Goal: Task Accomplishment & Management: Use online tool/utility

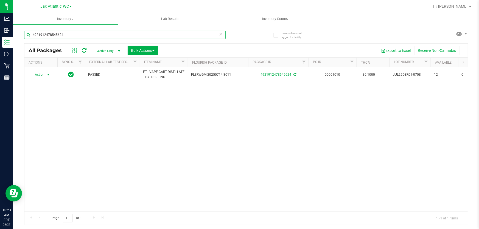
click at [124, 38] on input "4921912478545624" at bounding box center [124, 35] width 201 height 8
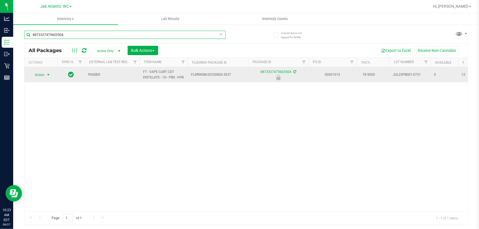
type input "8873327475603504"
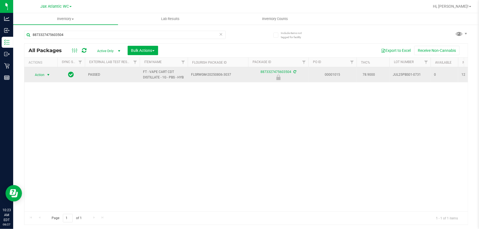
click at [38, 73] on span "Action" at bounding box center [37, 75] width 15 height 8
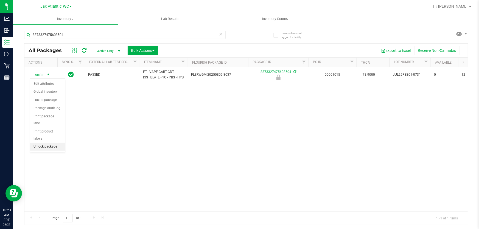
click at [47, 143] on li "Unlock package" at bounding box center [47, 147] width 35 height 8
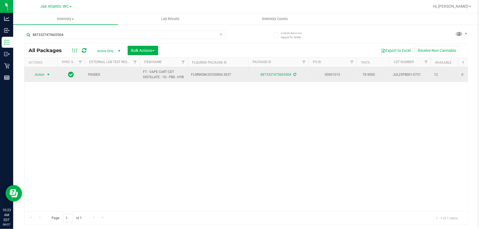
click at [44, 76] on span "Action" at bounding box center [37, 75] width 15 height 8
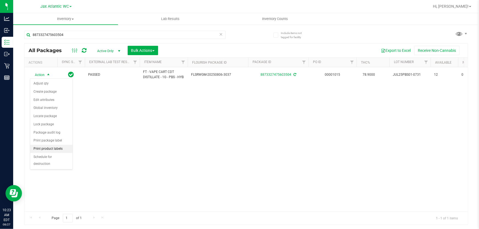
click at [54, 146] on li "Print product labels" at bounding box center [51, 149] width 42 height 8
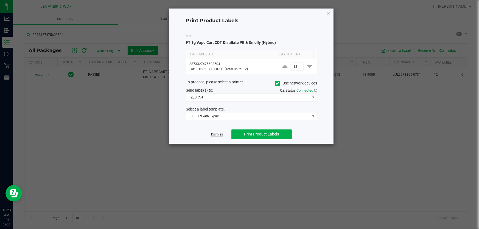
click at [218, 132] on app-cancel-button "Dismiss" at bounding box center [217, 134] width 12 height 6
click at [218, 134] on link "Dismiss" at bounding box center [217, 134] width 12 height 5
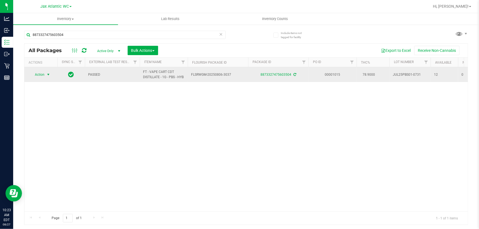
click at [44, 72] on span "Action" at bounding box center [37, 75] width 15 height 8
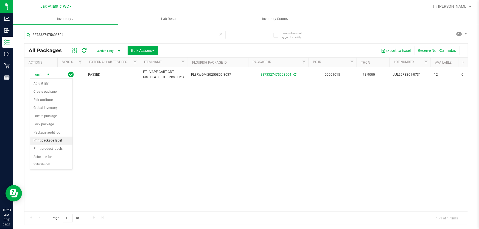
click at [49, 139] on li "Print package label" at bounding box center [51, 141] width 42 height 8
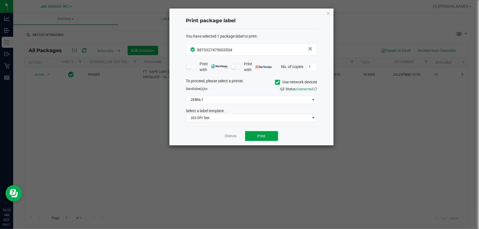
click at [271, 136] on button "Print" at bounding box center [261, 136] width 33 height 10
